Goal: Task Accomplishment & Management: Use online tool/utility

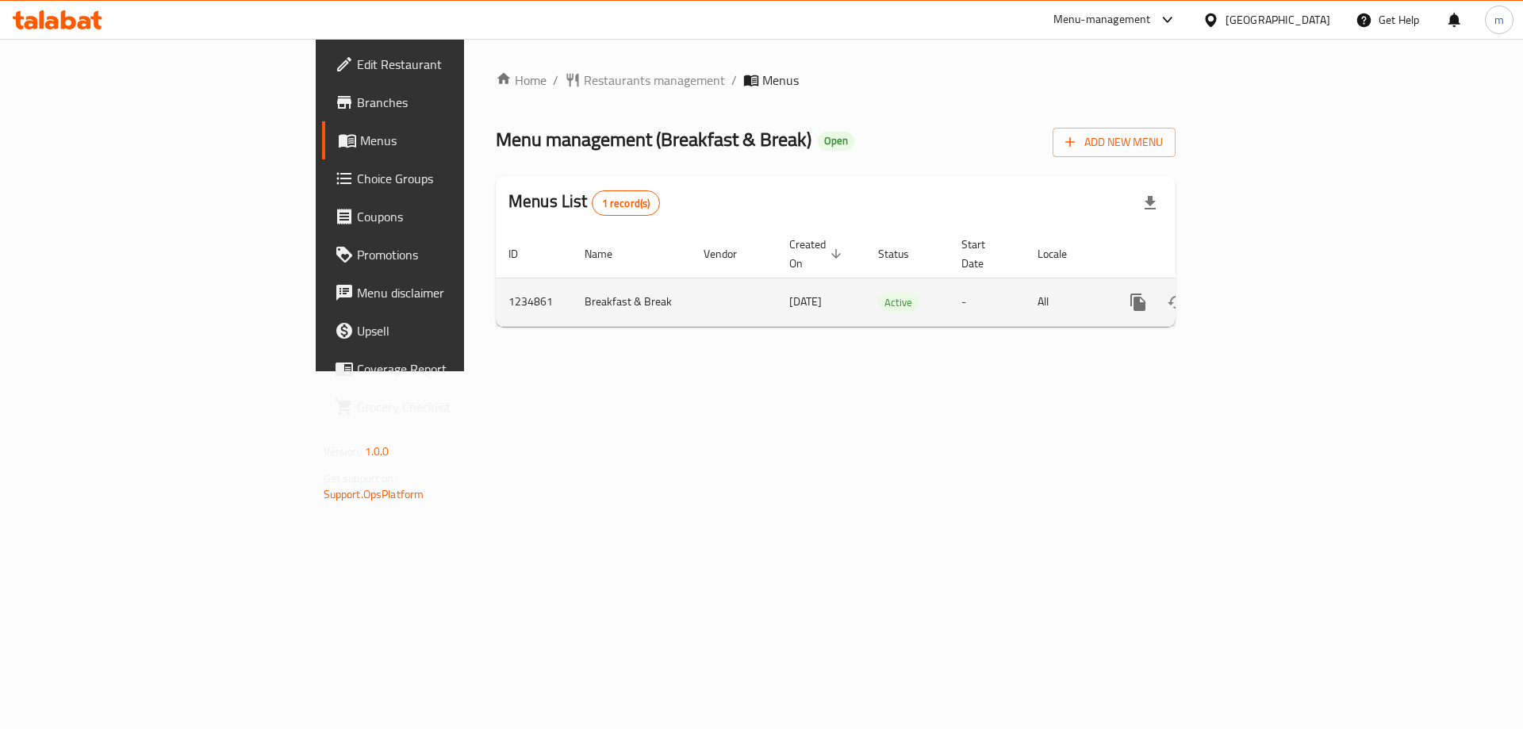
click at [1262, 293] on icon "enhanced table" at bounding box center [1252, 302] width 19 height 19
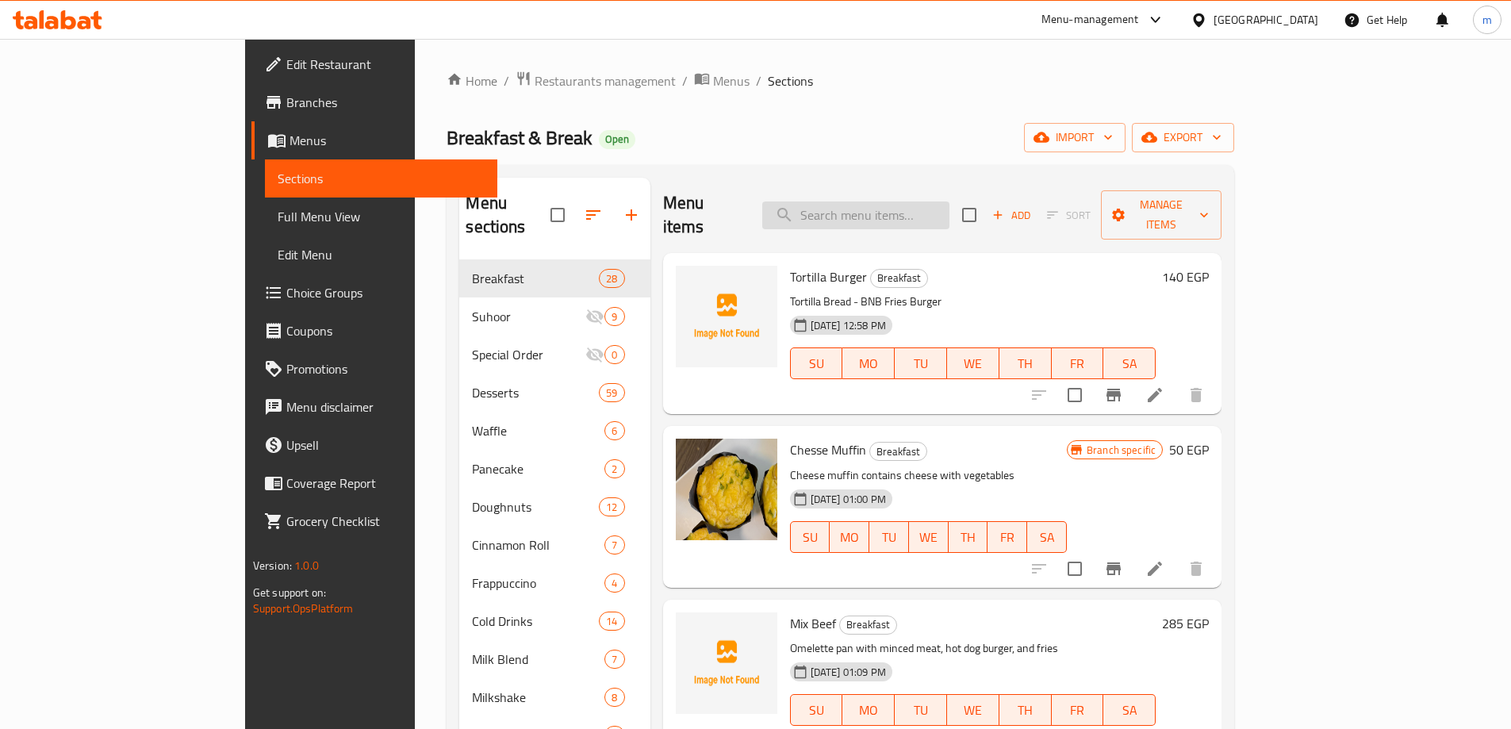
click at [931, 202] on input "search" at bounding box center [855, 216] width 187 height 28
paste input "Golden Baked Mix Cheese"
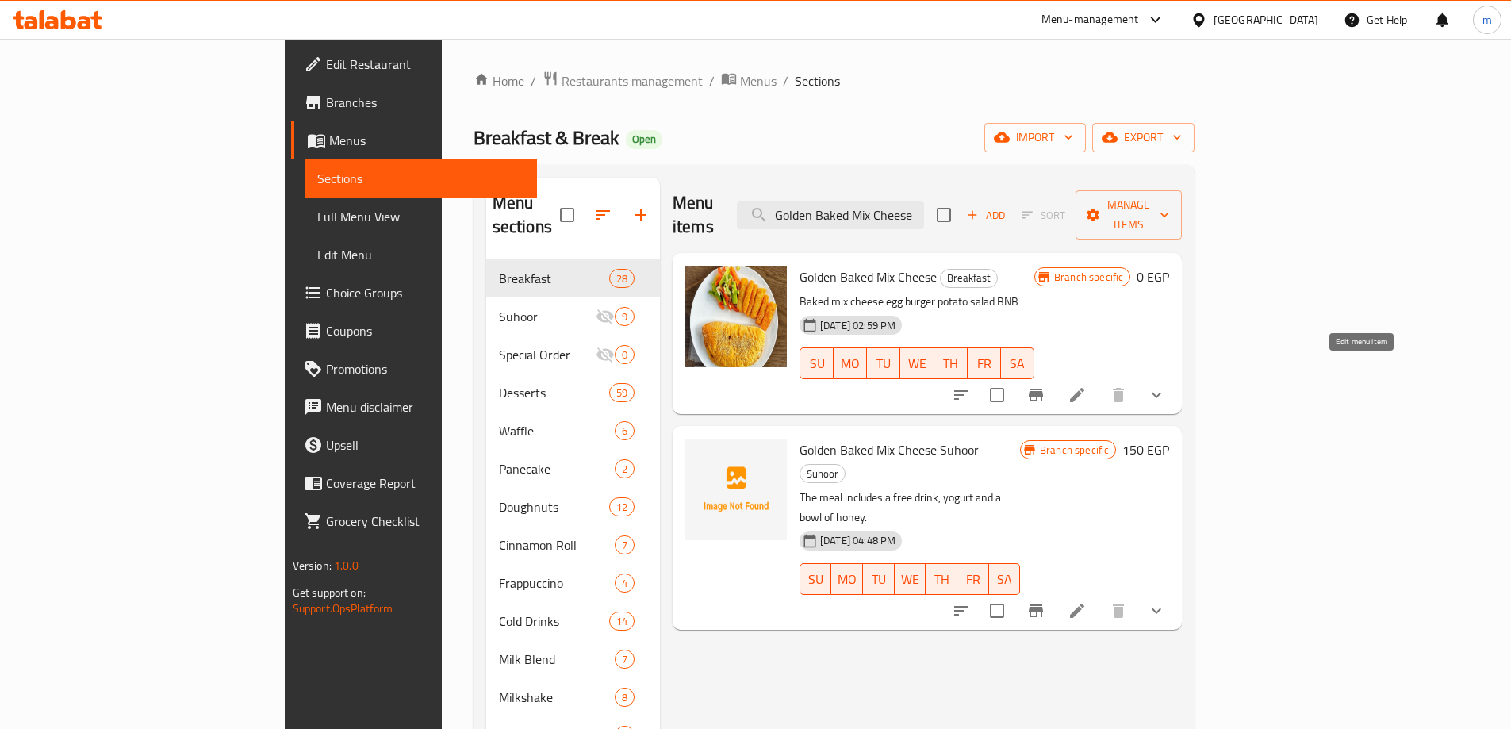
type input "Golden Baked Mix Cheese"
click at [1087, 386] on icon at bounding box center [1077, 395] width 19 height 19
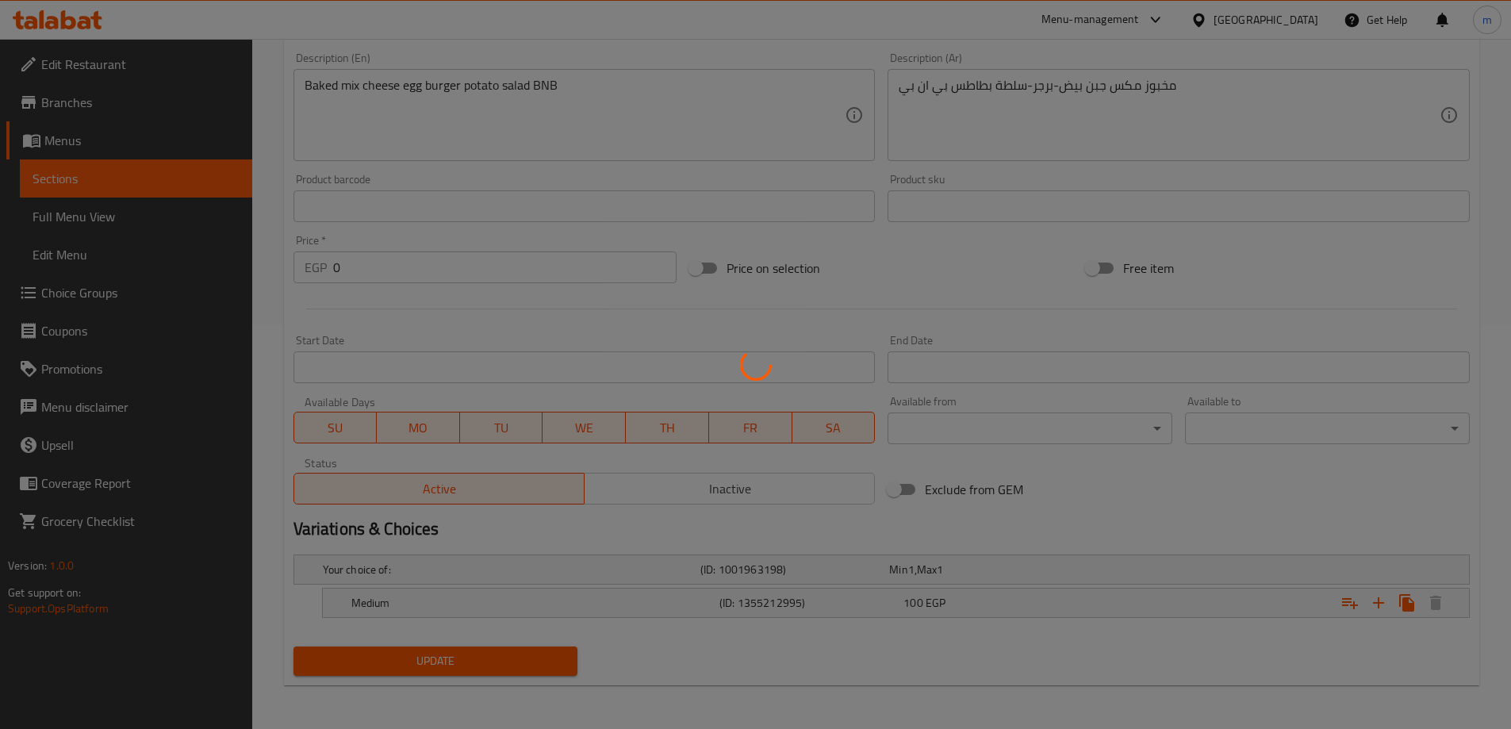
scroll to position [405, 0]
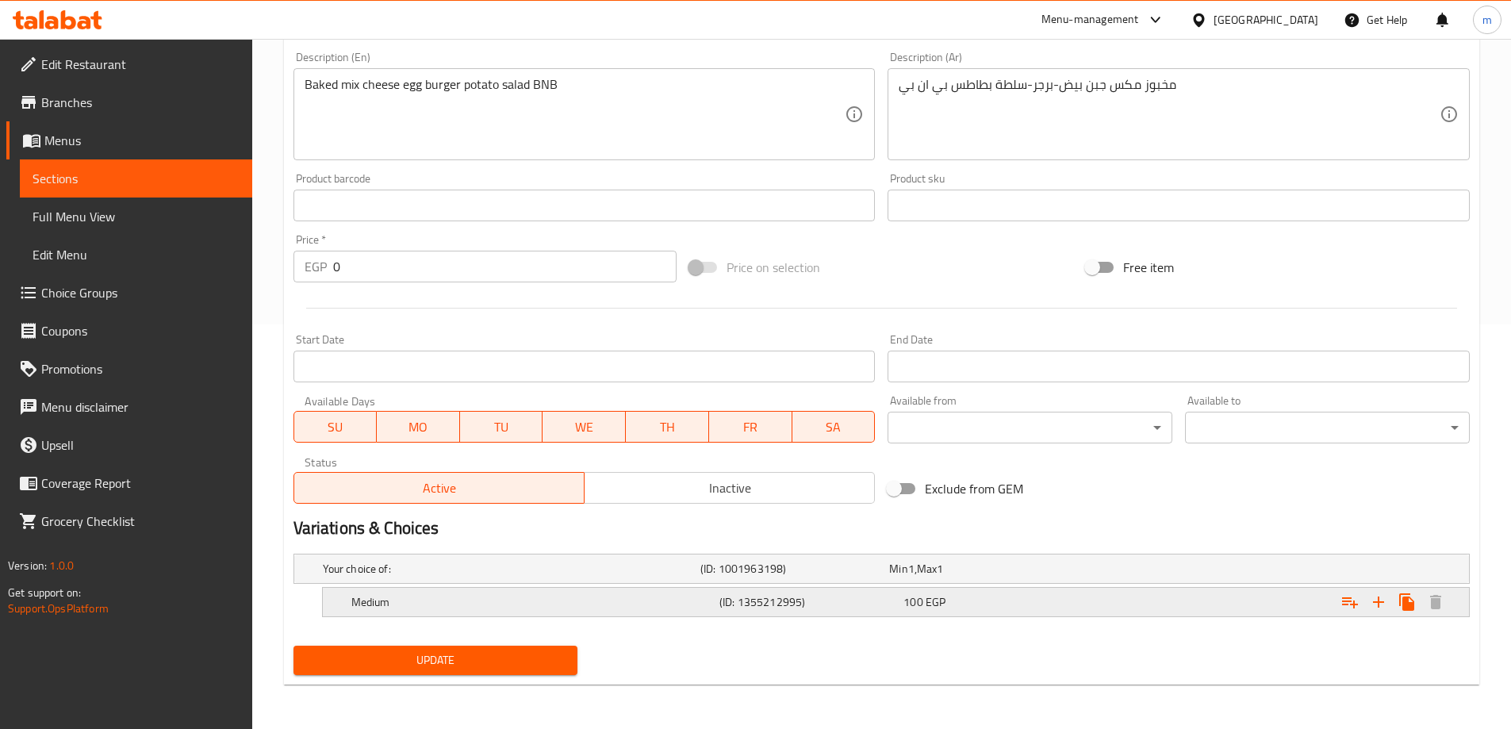
click at [547, 611] on div "Medium" at bounding box center [532, 602] width 368 height 22
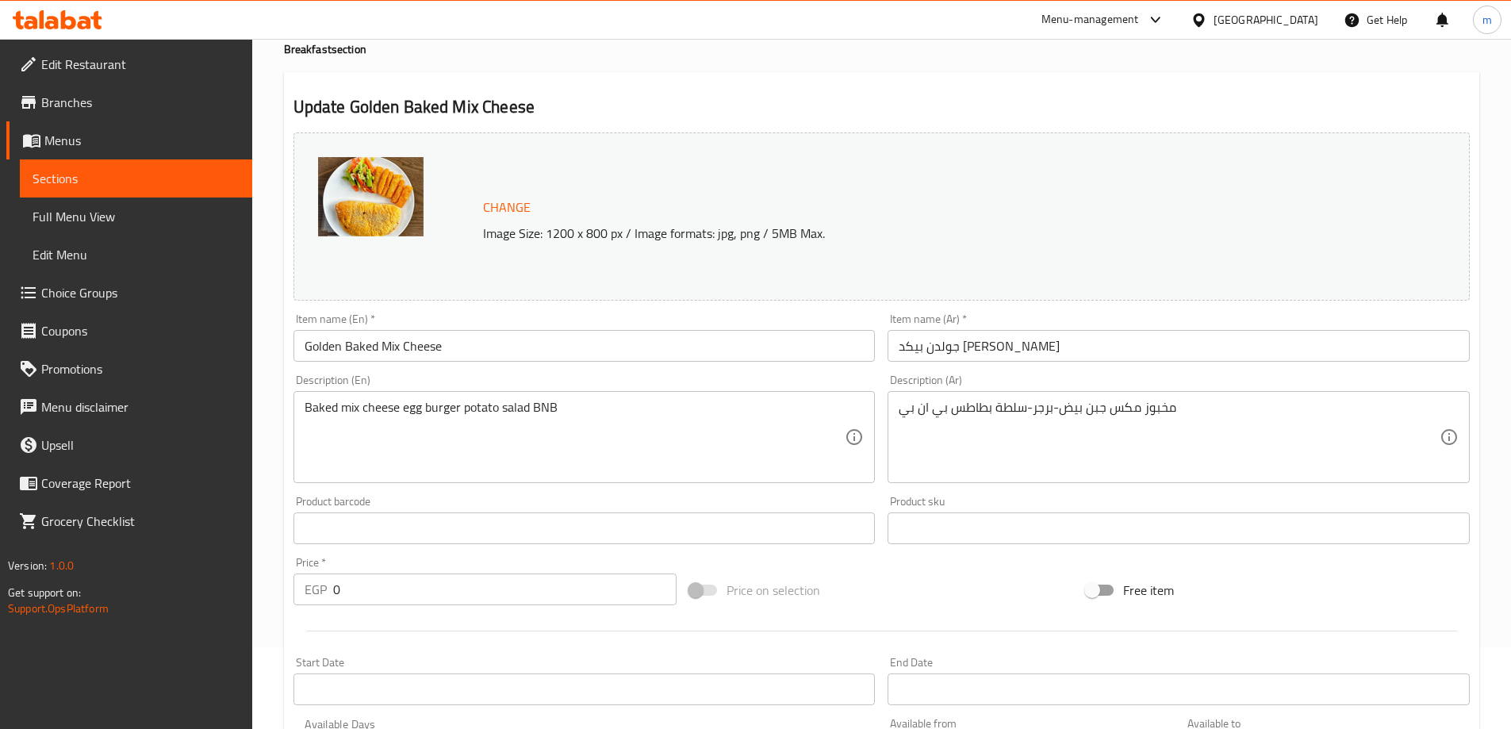
scroll to position [0, 0]
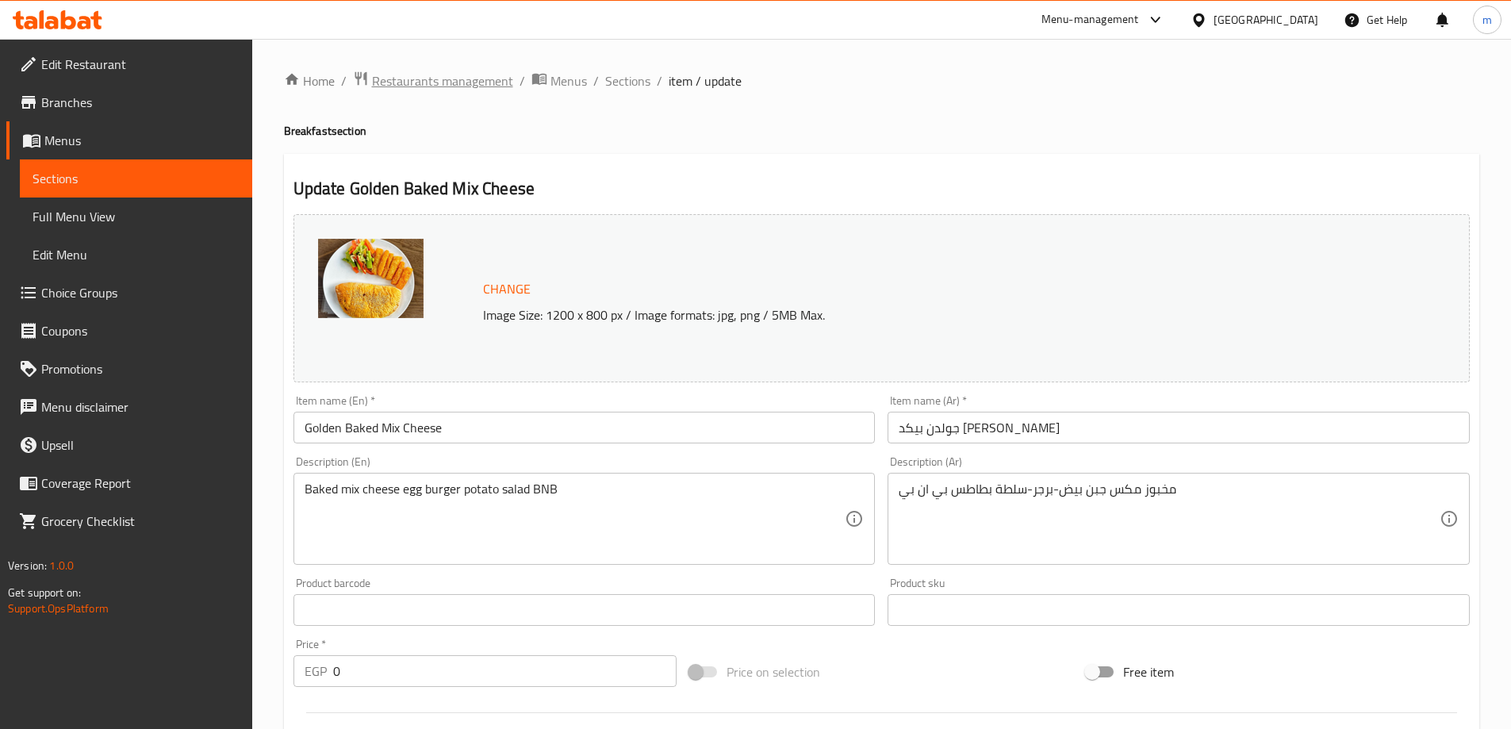
click at [447, 79] on span "Restaurants management" at bounding box center [442, 80] width 141 height 19
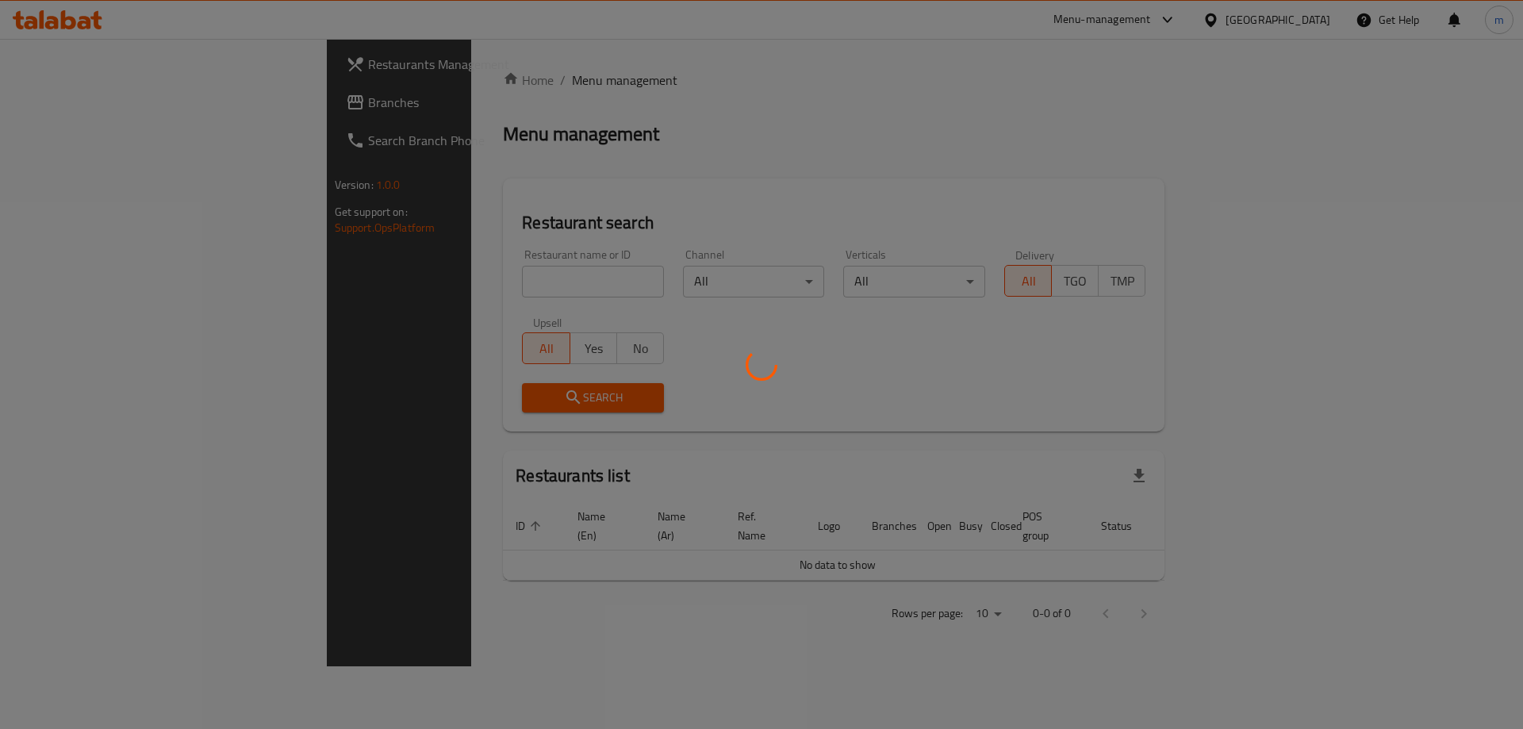
click at [108, 94] on div at bounding box center [761, 364] width 1523 height 729
click at [113, 101] on div at bounding box center [761, 364] width 1523 height 729
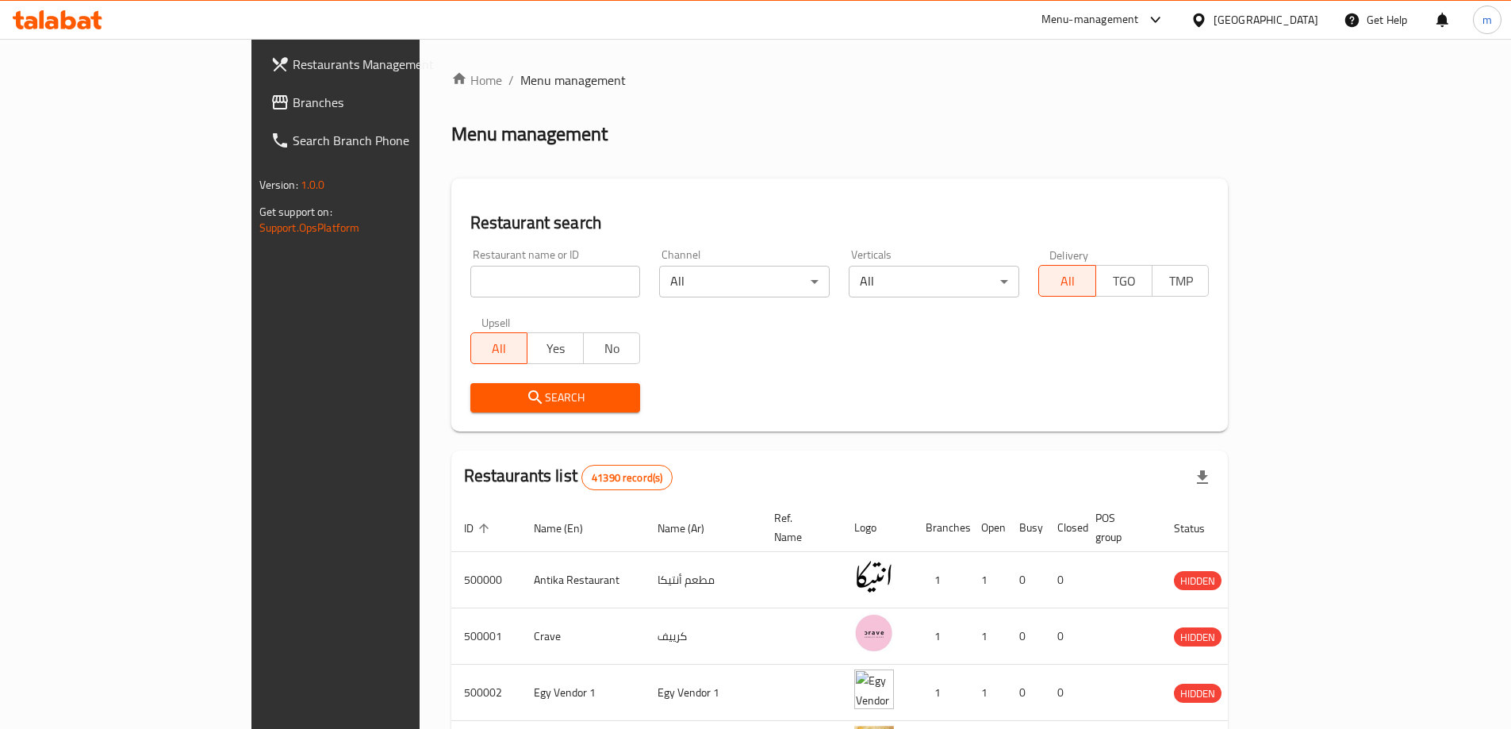
click at [258, 117] on link "Branches" at bounding box center [381, 102] width 246 height 38
